Goal: Information Seeking & Learning: Stay updated

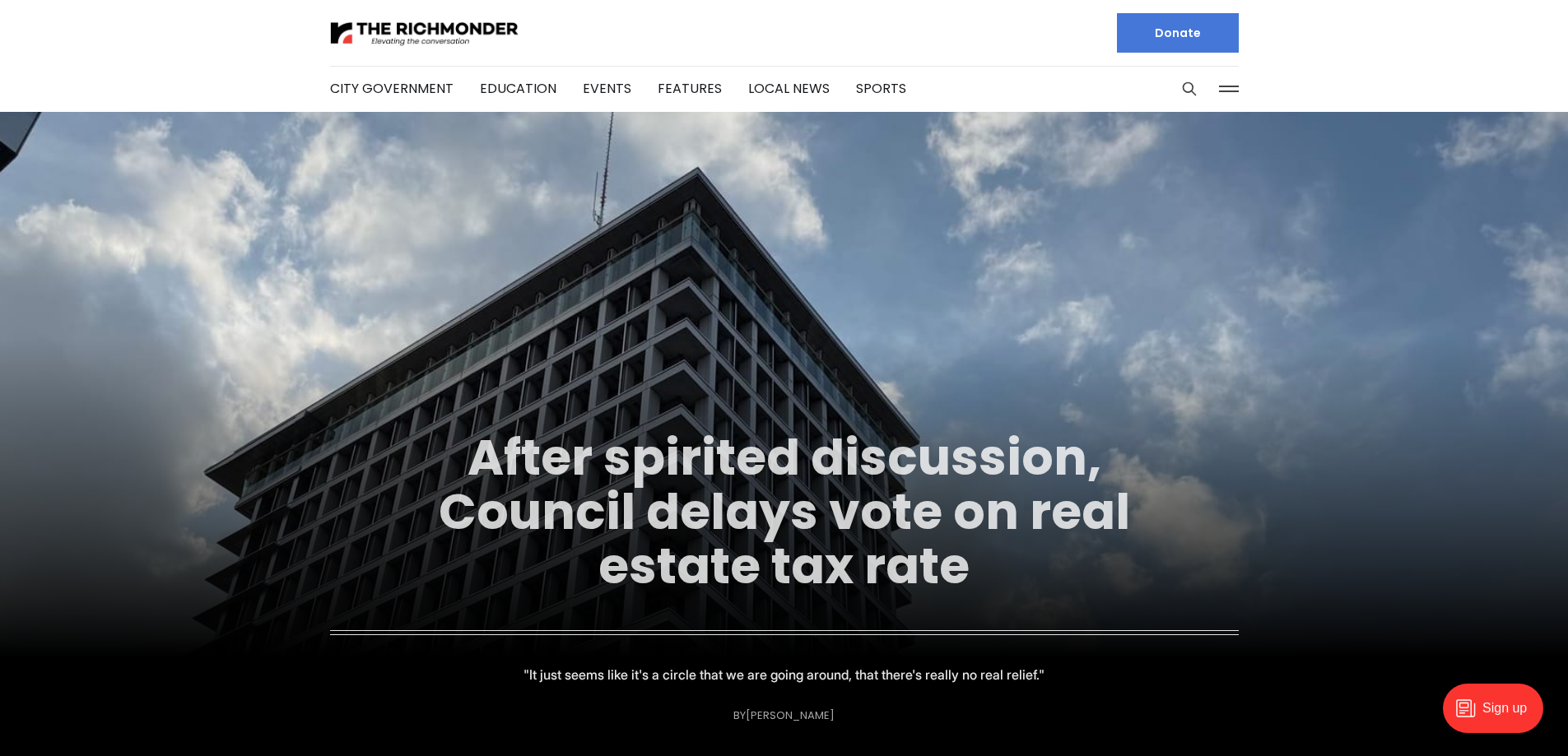
click at [812, 520] on link "After spirited discussion, Council delays vote on real estate tax rate" at bounding box center [784, 512] width 691 height 178
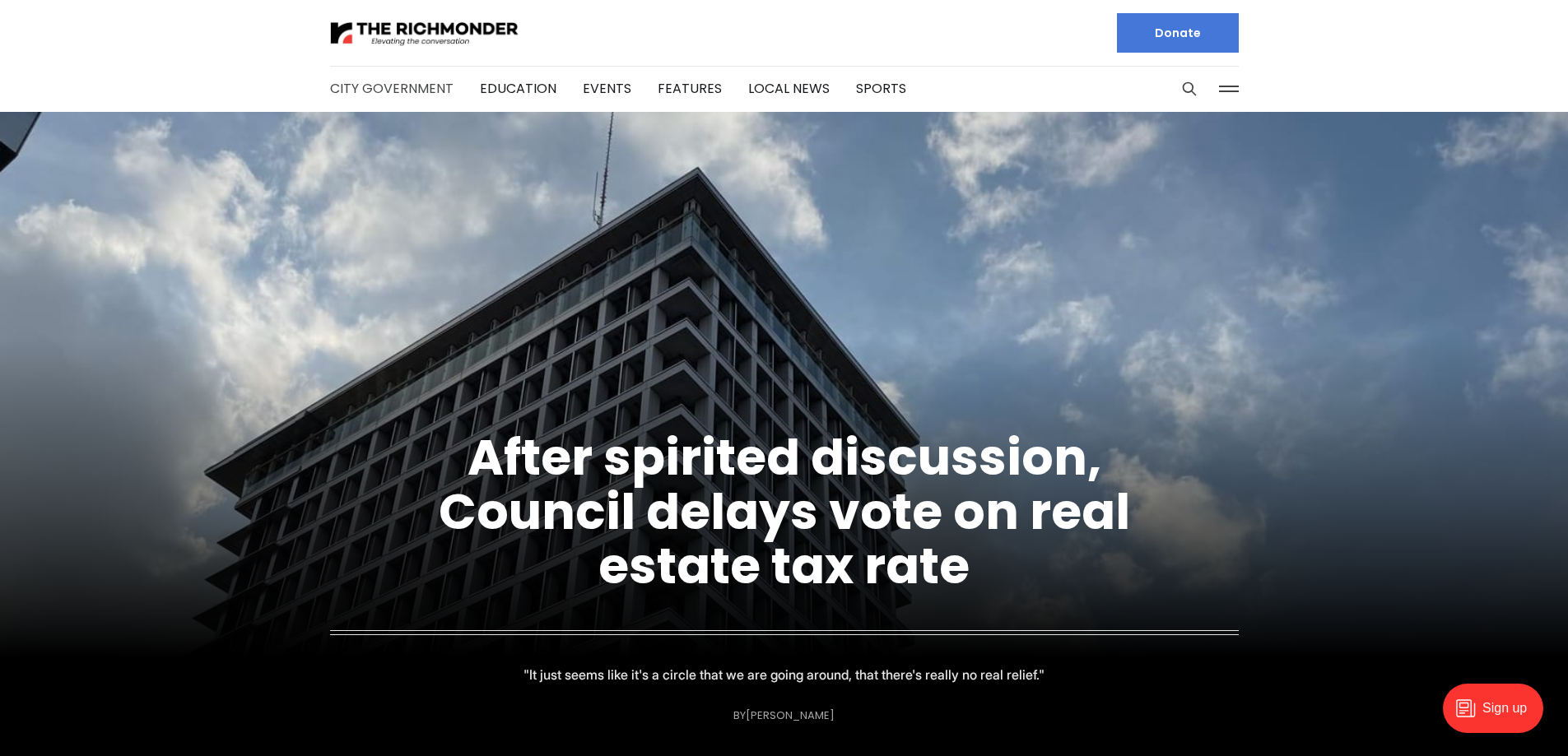
click at [380, 80] on link "City Government" at bounding box center [391, 88] width 124 height 19
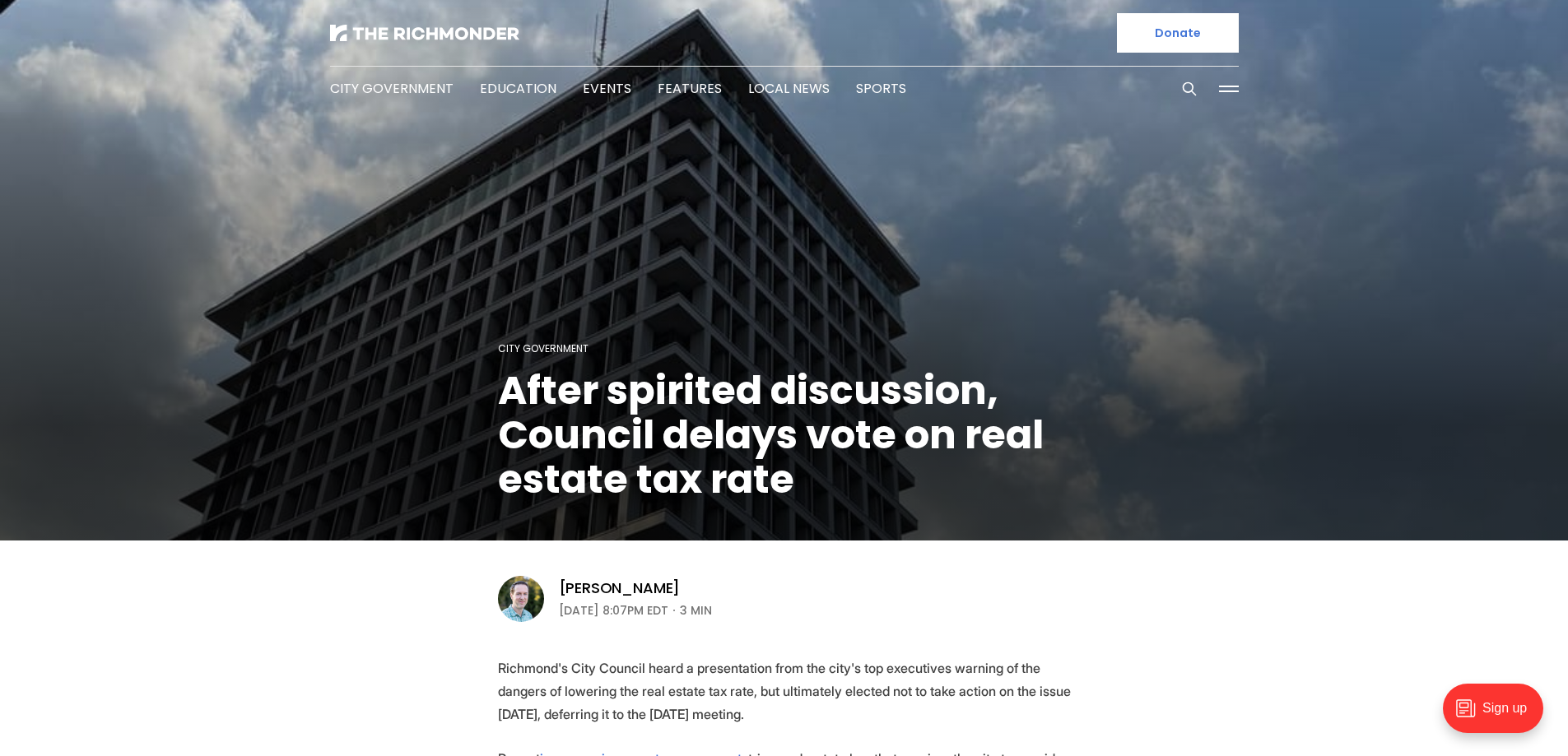
click at [640, 434] on h1 "After spirited discussion, Council delays vote on real estate tax rate" at bounding box center [784, 436] width 573 height 134
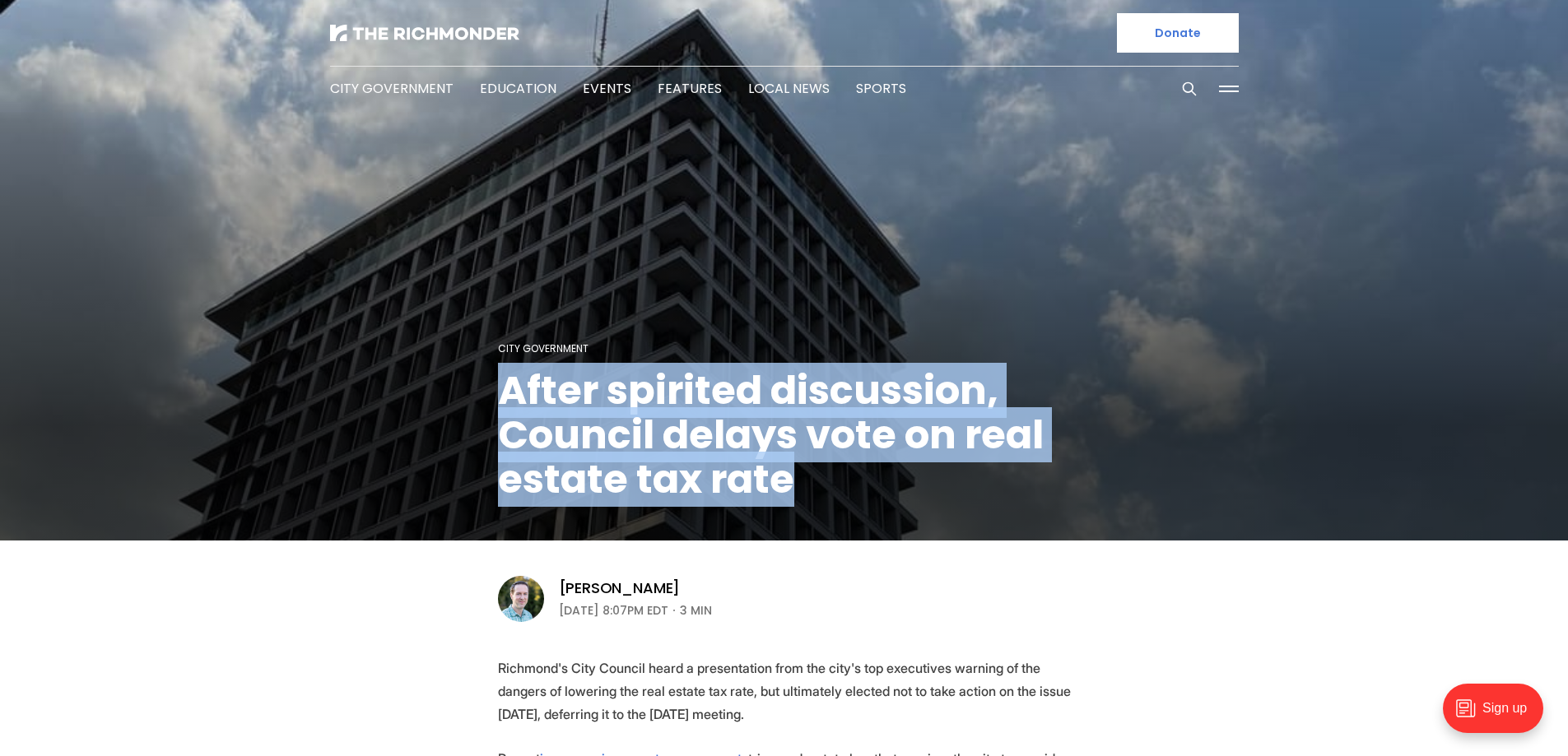
click at [640, 434] on h1 "After spirited discussion, Council delays vote on real estate tax rate" at bounding box center [784, 436] width 573 height 134
copy header "After spirited discussion, Council delays vote on real estate tax rate"
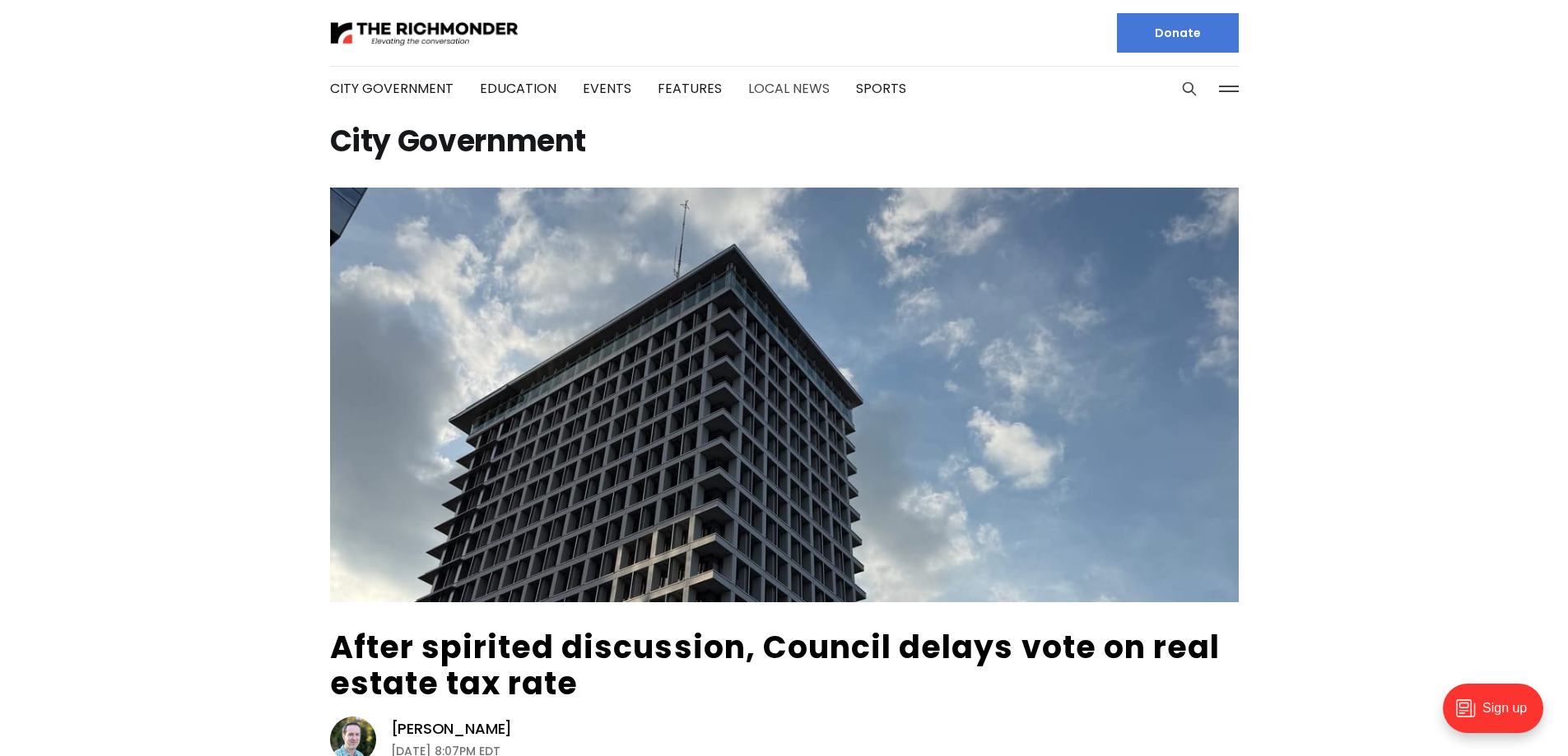
click at [766, 86] on link "Local News" at bounding box center [788, 88] width 81 height 19
